Goal: Task Accomplishment & Management: Manage account settings

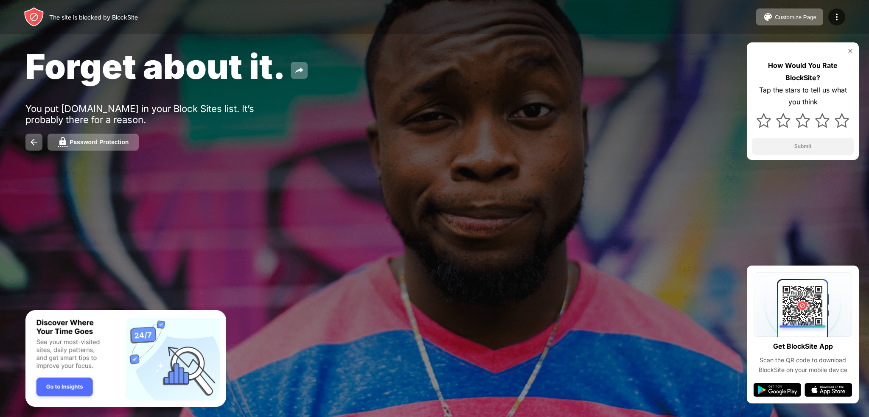
drag, startPoint x: 839, startPoint y: 0, endPoint x: 708, endPoint y: 25, distance: 132.7
click at [700, 27] on div "The site is blocked by BlockSite Customize Page Edit Block List Redirect Custom…" at bounding box center [434, 17] width 869 height 34
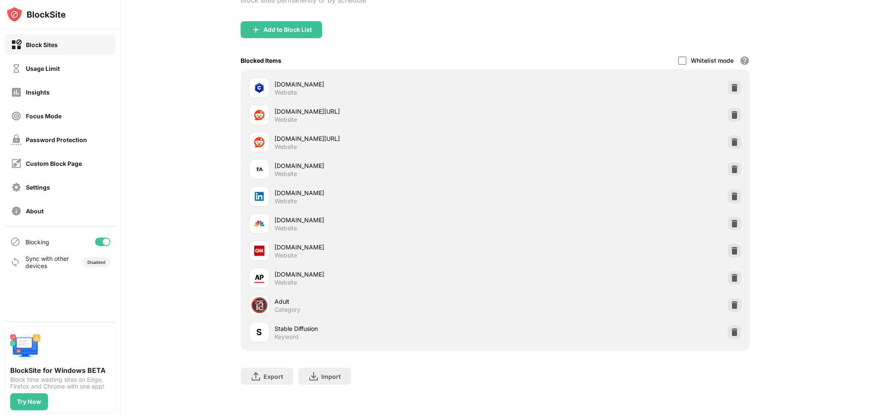
scroll to position [84, 0]
click at [728, 190] on div at bounding box center [735, 197] width 14 height 14
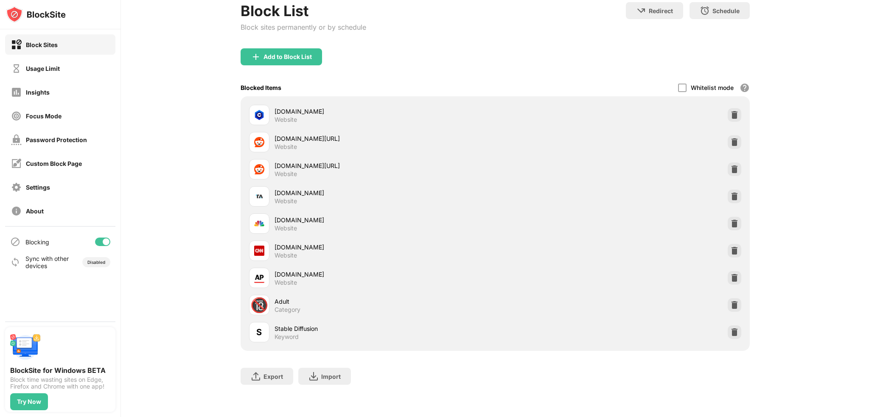
scroll to position [56, 0]
click at [731, 219] on img at bounding box center [735, 223] width 8 height 8
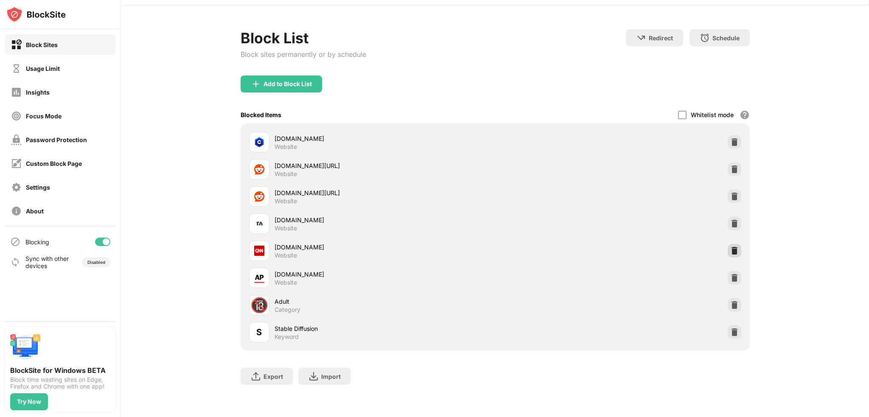
click at [731, 247] on img at bounding box center [735, 251] width 8 height 8
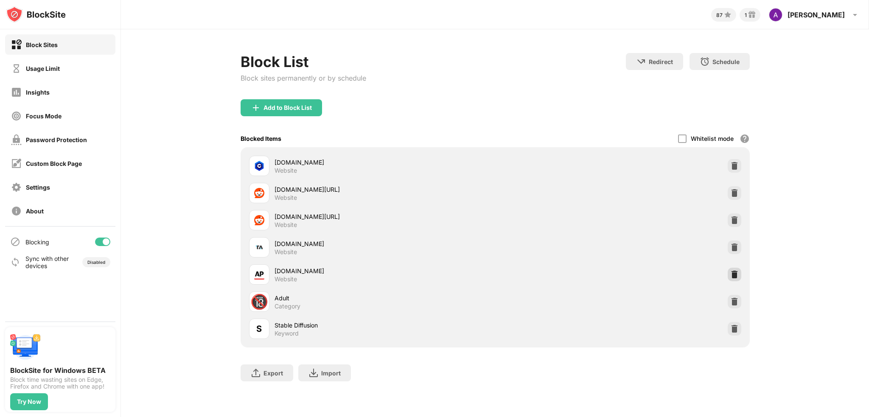
click at [732, 273] on img at bounding box center [735, 274] width 8 height 8
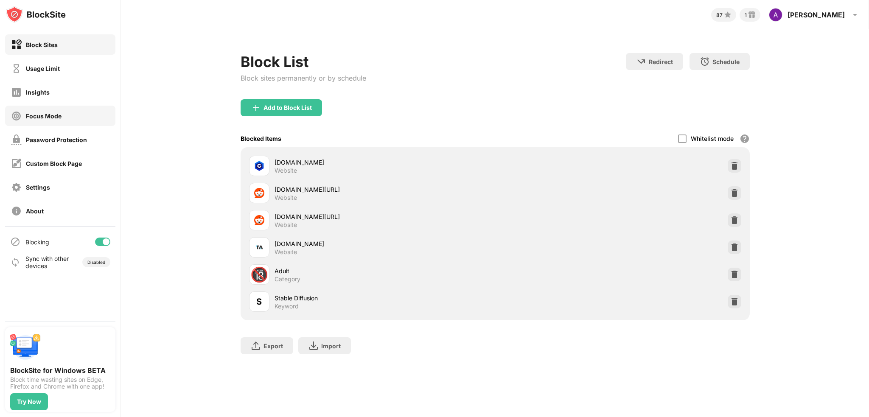
click at [70, 113] on div "Focus Mode" at bounding box center [60, 116] width 110 height 20
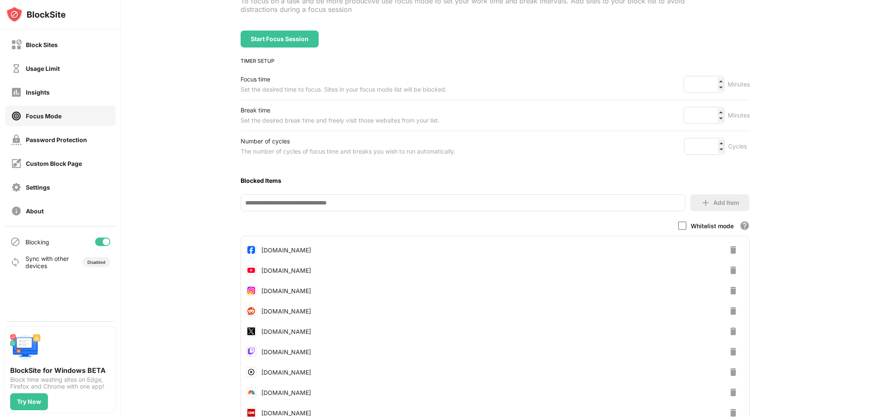
scroll to position [179, 0]
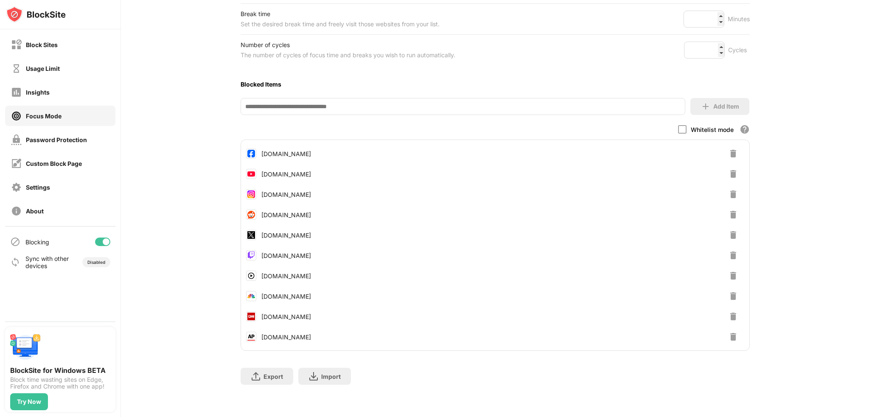
click at [287, 103] on input at bounding box center [463, 106] width 445 height 17
type input "**********"
click at [731, 98] on div "Add Item" at bounding box center [720, 106] width 59 height 17
